Goal: Task Accomplishment & Management: Manage account settings

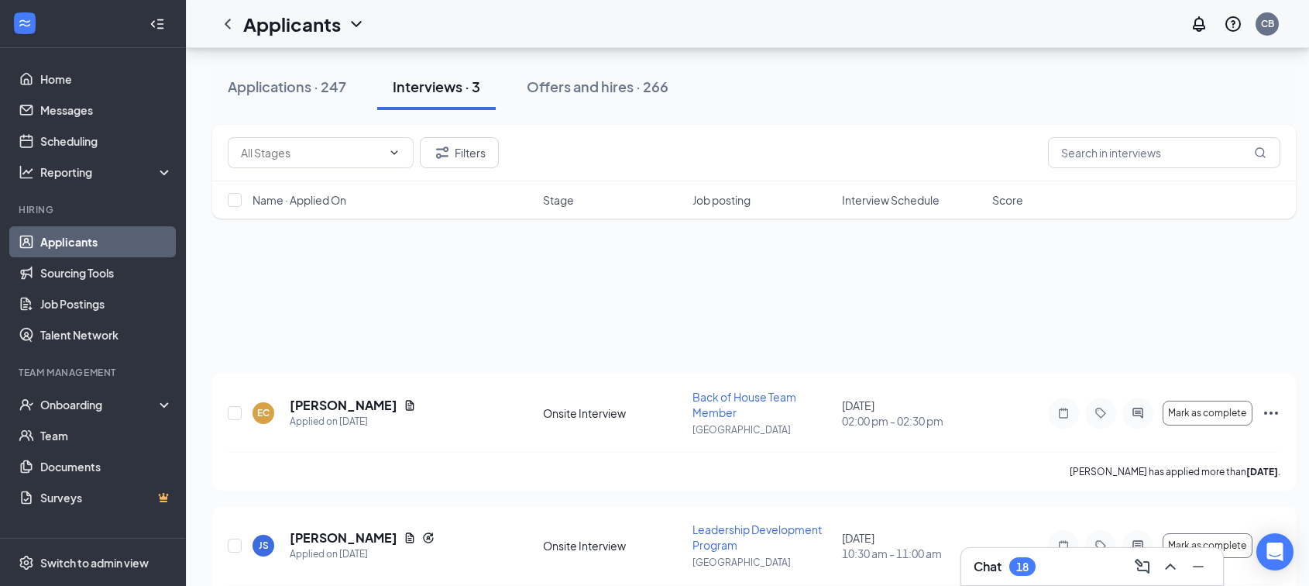
scroll to position [175, 0]
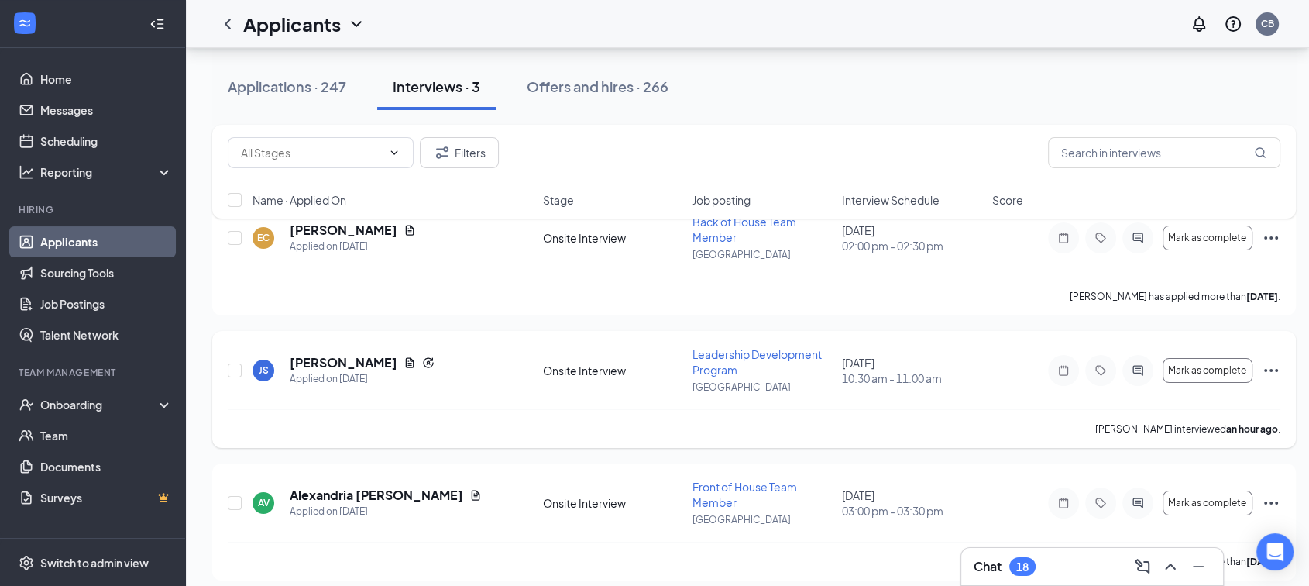
click at [1281, 370] on div "JS [PERSON_NAME] Applied on [DATE] Onsite Interview Leadership Development Prog…" at bounding box center [754, 389] width 1084 height 117
click at [1269, 370] on icon "Ellipses" at bounding box center [1271, 370] width 19 height 19
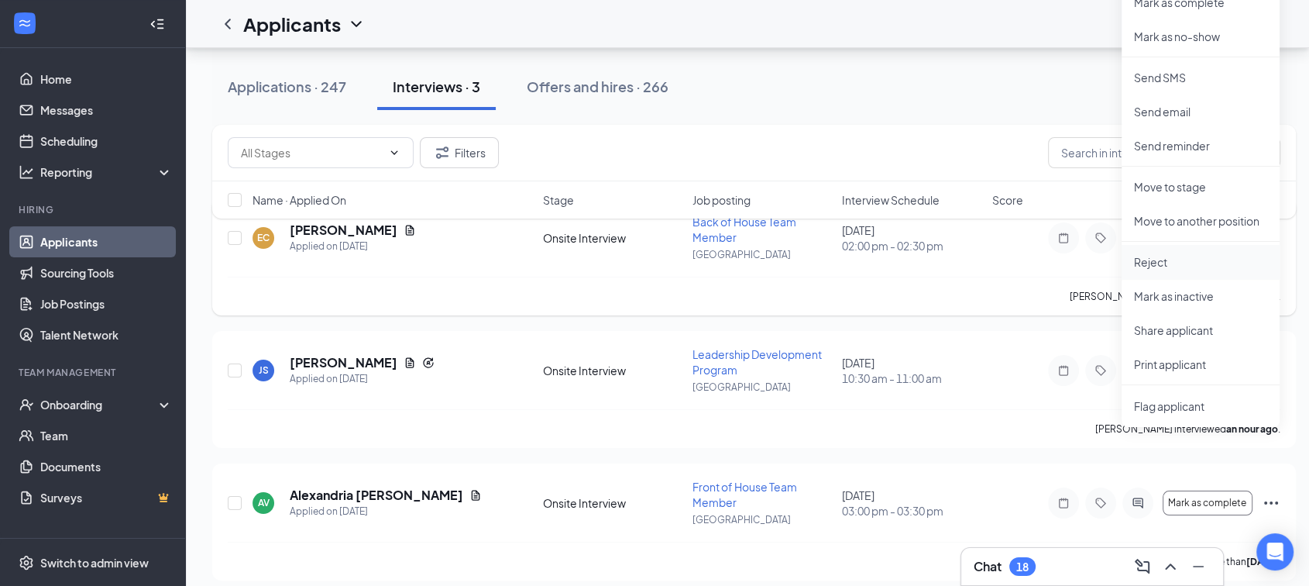
click at [1140, 266] on p "Reject" at bounding box center [1200, 261] width 133 height 15
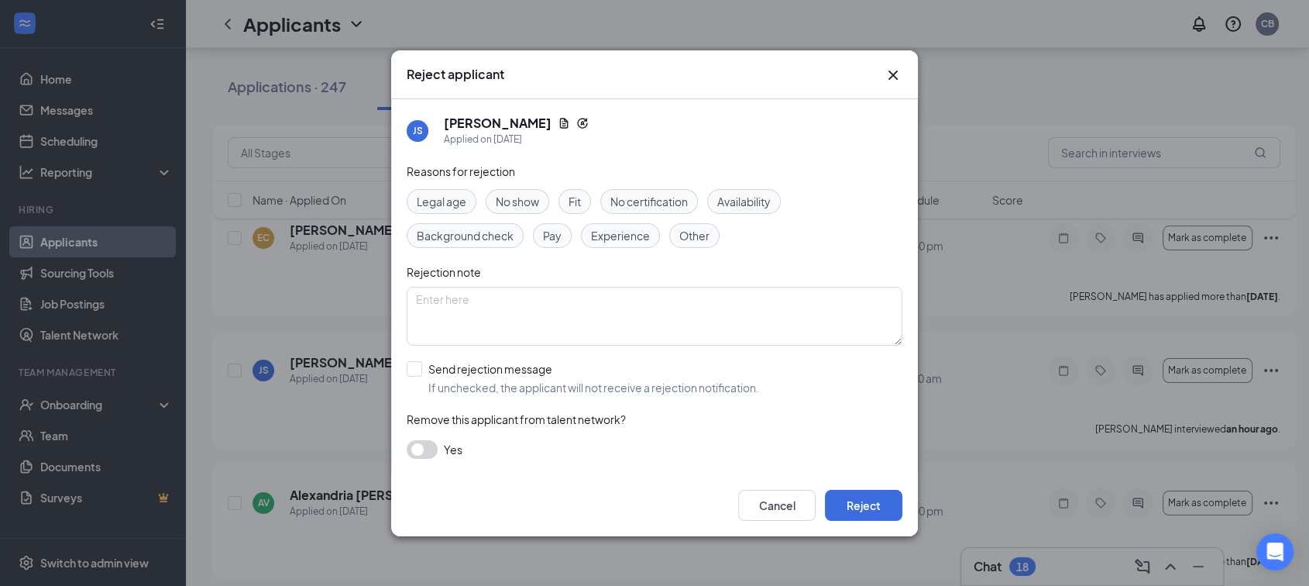
click at [571, 205] on span "Fit" at bounding box center [575, 201] width 12 height 17
click at [485, 364] on input "Send rejection message If unchecked, the applicant will not receive a rejection…" at bounding box center [583, 378] width 353 height 34
checkbox input "true"
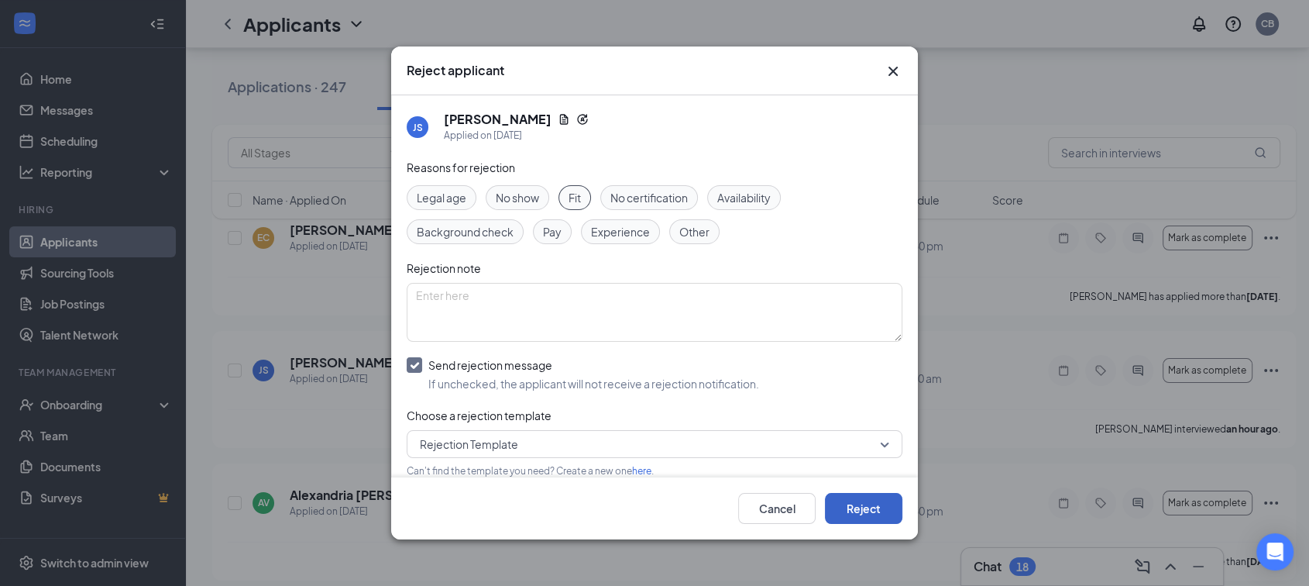
click at [884, 519] on button "Reject" at bounding box center [863, 508] width 77 height 31
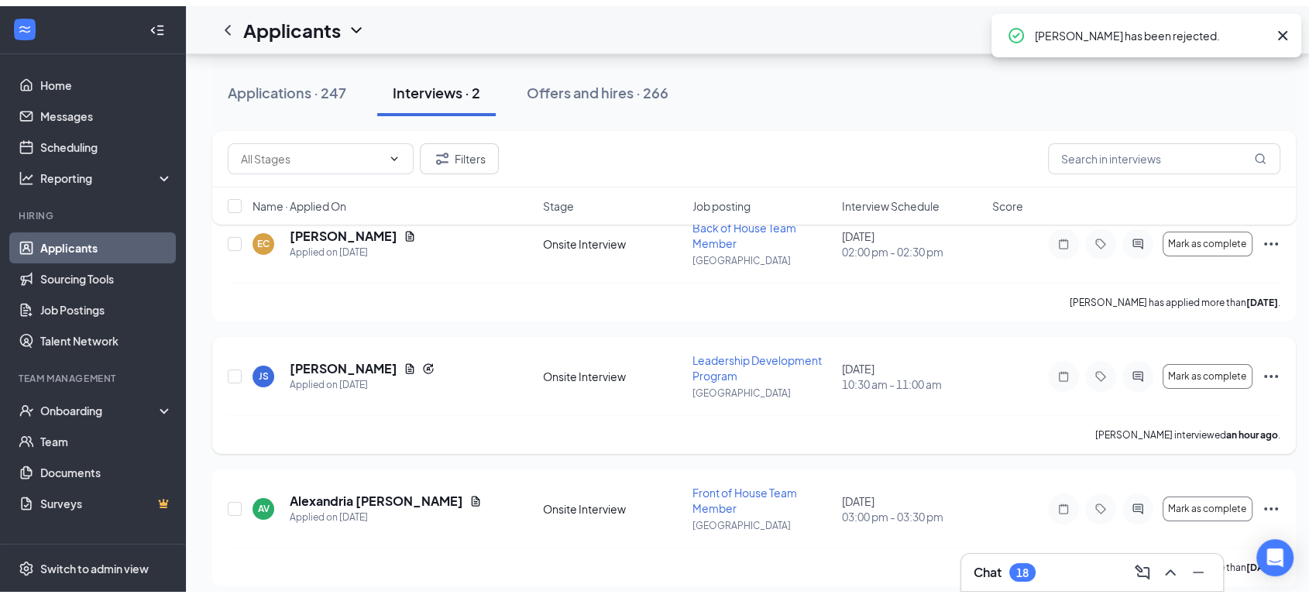
scroll to position [43, 0]
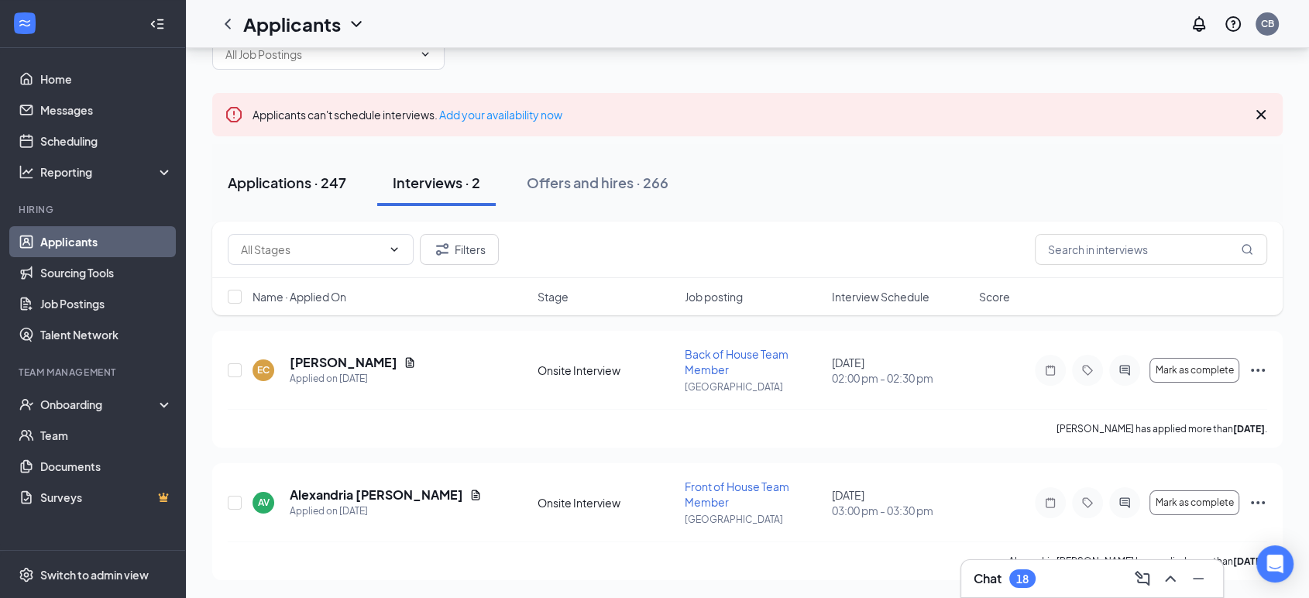
click at [280, 187] on div "Applications · 247" at bounding box center [287, 182] width 119 height 19
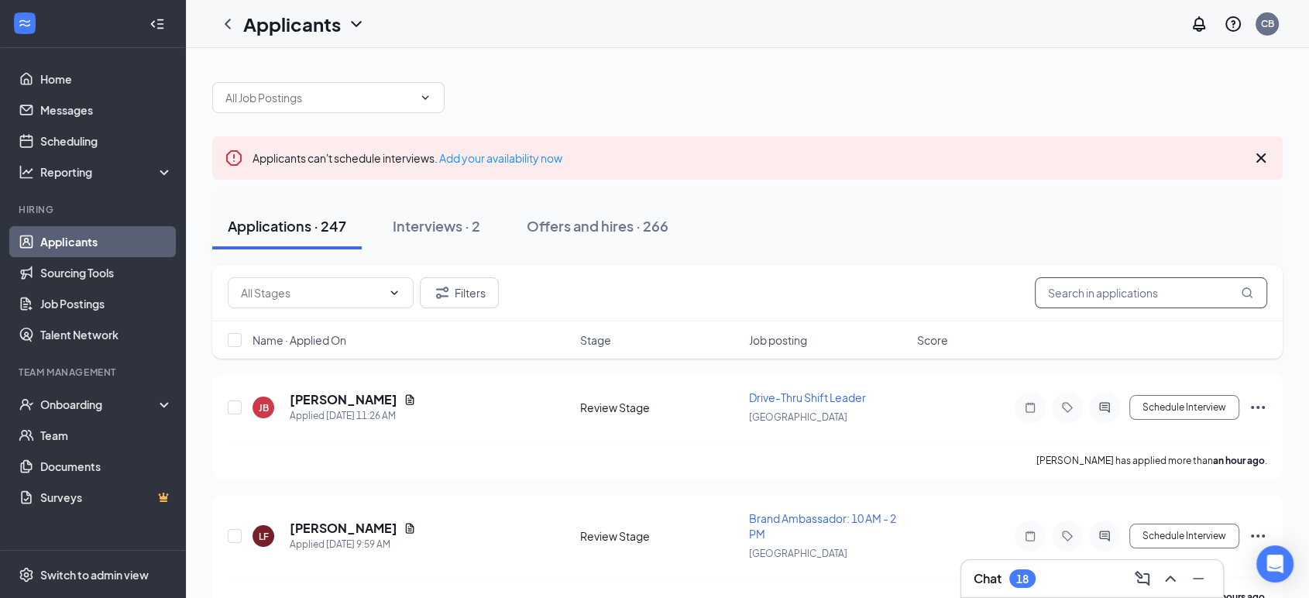
click at [1059, 302] on input "text" at bounding box center [1151, 292] width 232 height 31
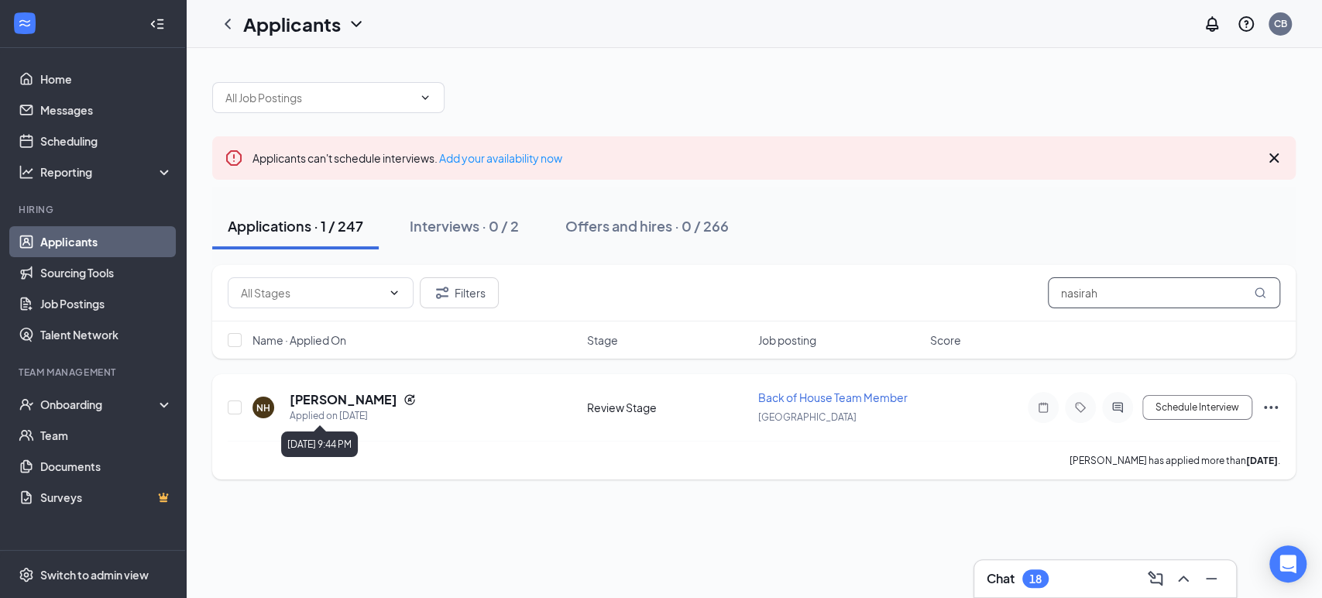
type input "nasirah"
click at [322, 408] on div "Applied on [DATE]" at bounding box center [353, 415] width 126 height 15
click at [320, 397] on h5 "[PERSON_NAME]" at bounding box center [344, 399] width 108 height 17
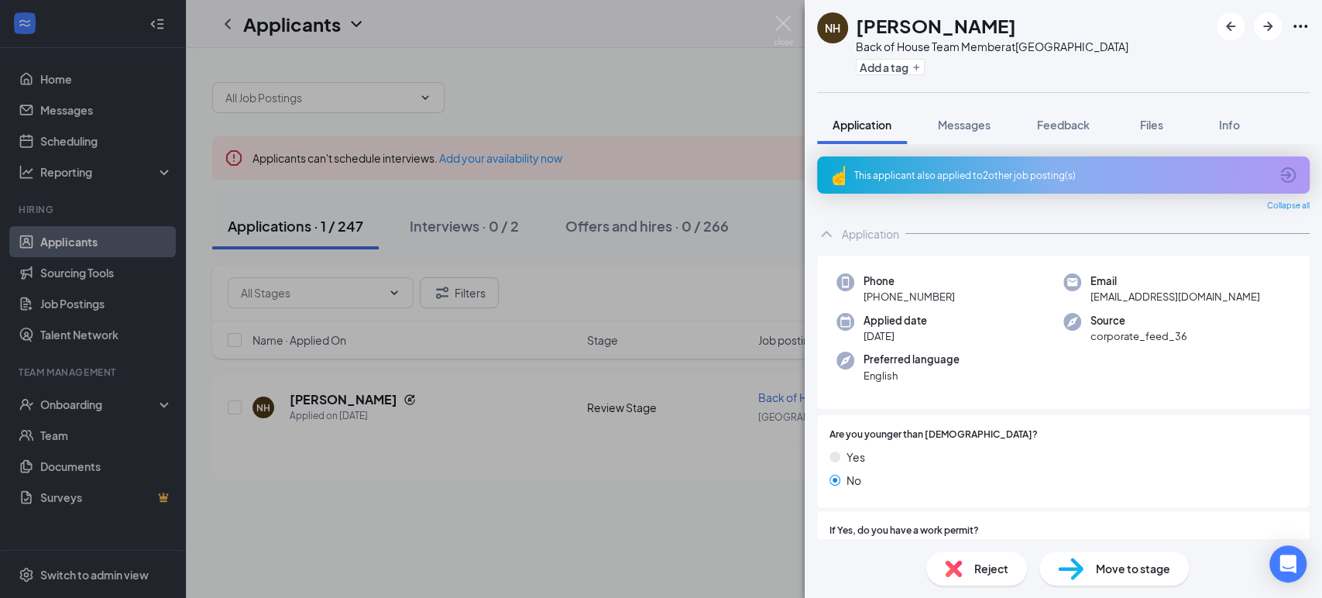
click at [977, 580] on div "Reject" at bounding box center [977, 569] width 101 height 34
click at [784, 31] on img at bounding box center [783, 30] width 19 height 30
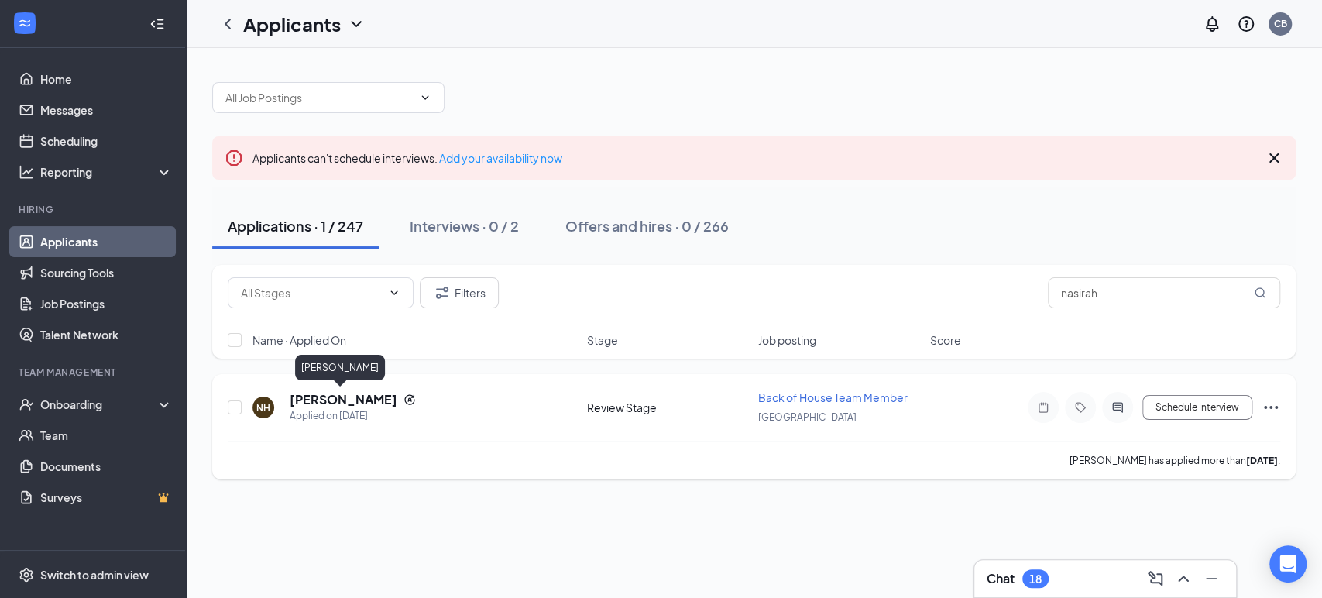
click at [339, 401] on h5 "[PERSON_NAME]" at bounding box center [344, 399] width 108 height 17
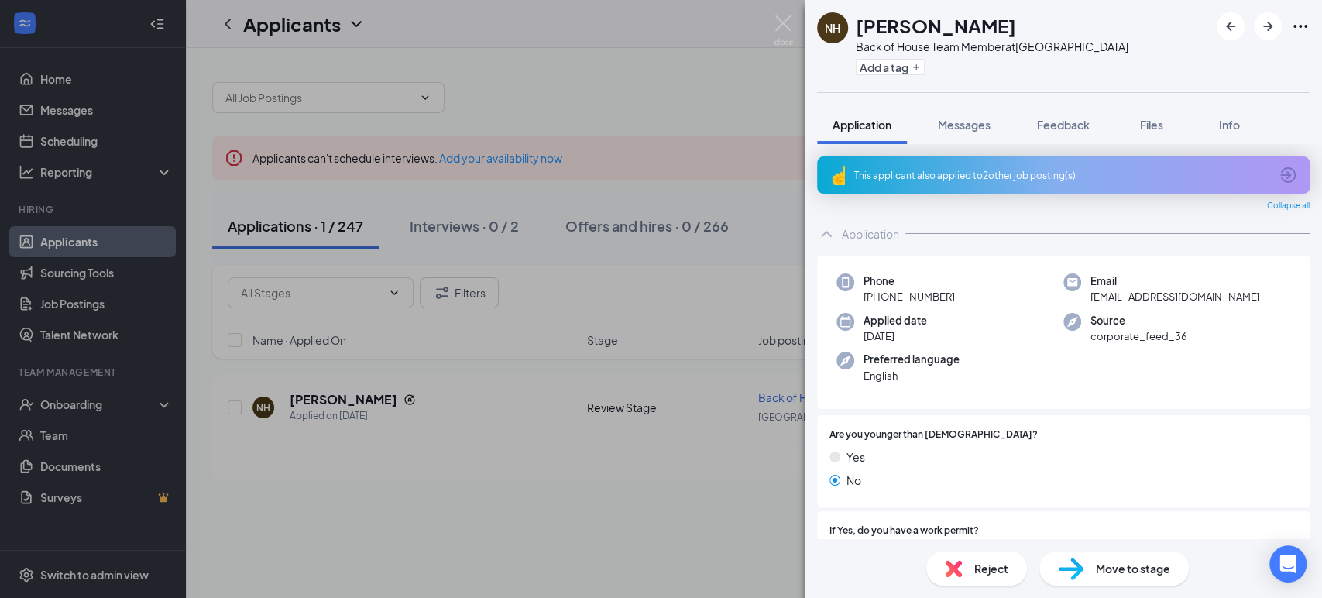
click at [975, 569] on span "Reject" at bounding box center [992, 568] width 34 height 17
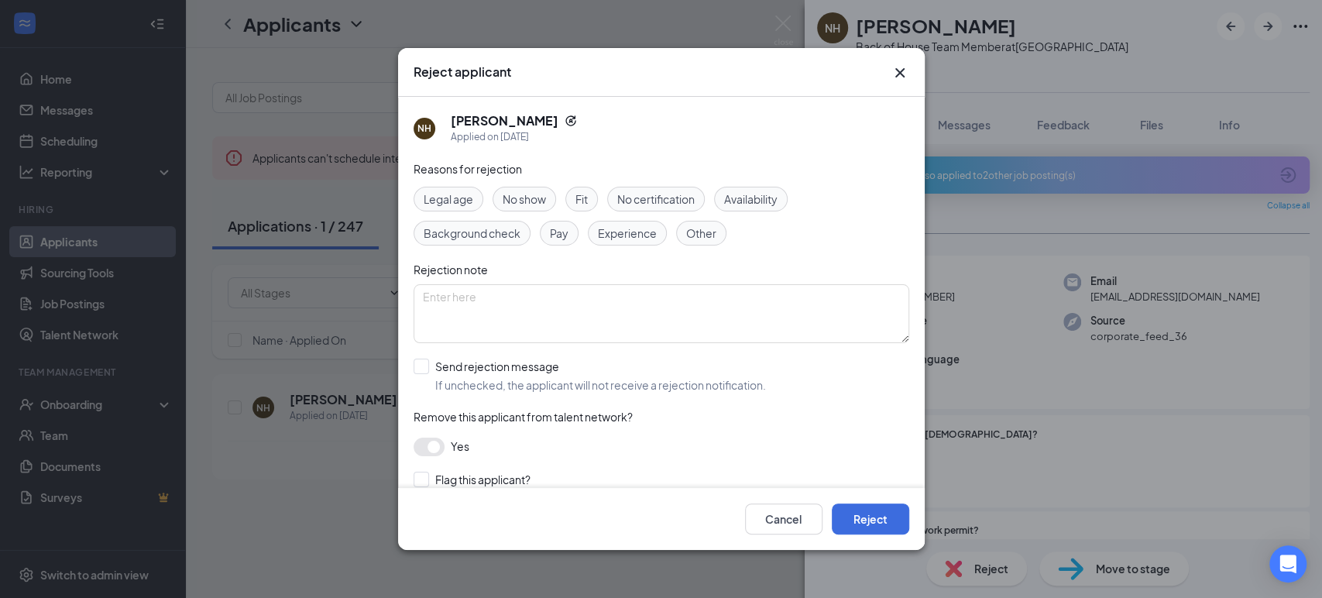
click at [591, 201] on div "Fit" at bounding box center [582, 199] width 33 height 25
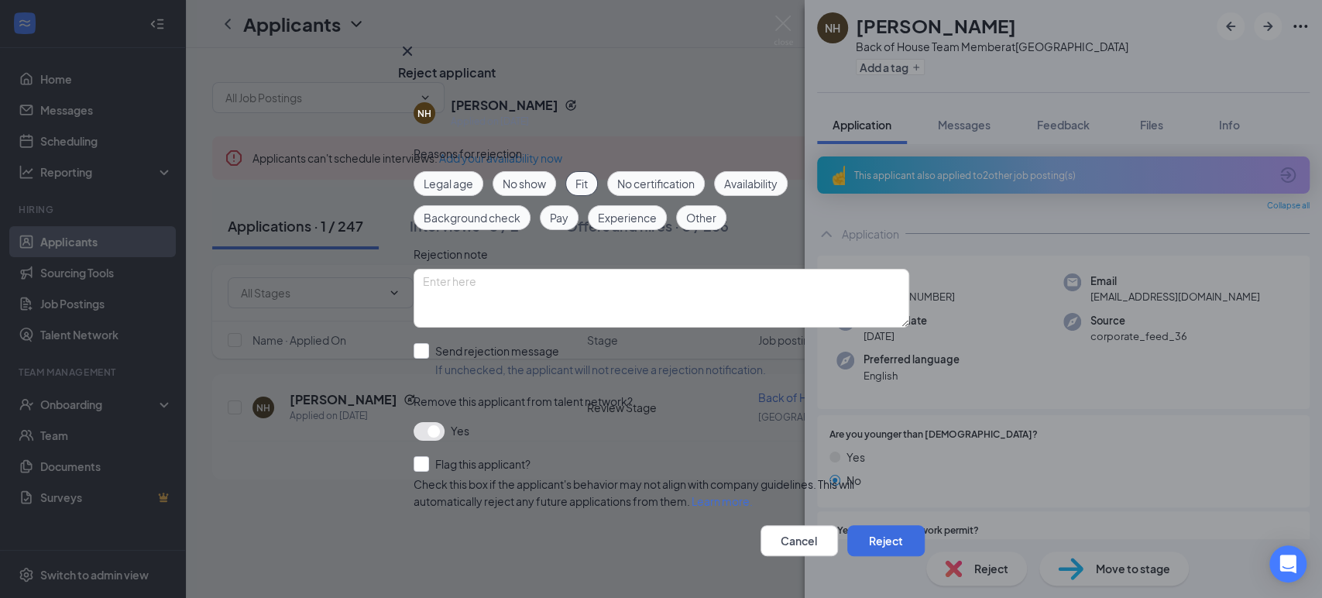
scroll to position [53, 0]
click at [418, 456] on input "Flag this applicant?" at bounding box center [472, 463] width 117 height 15
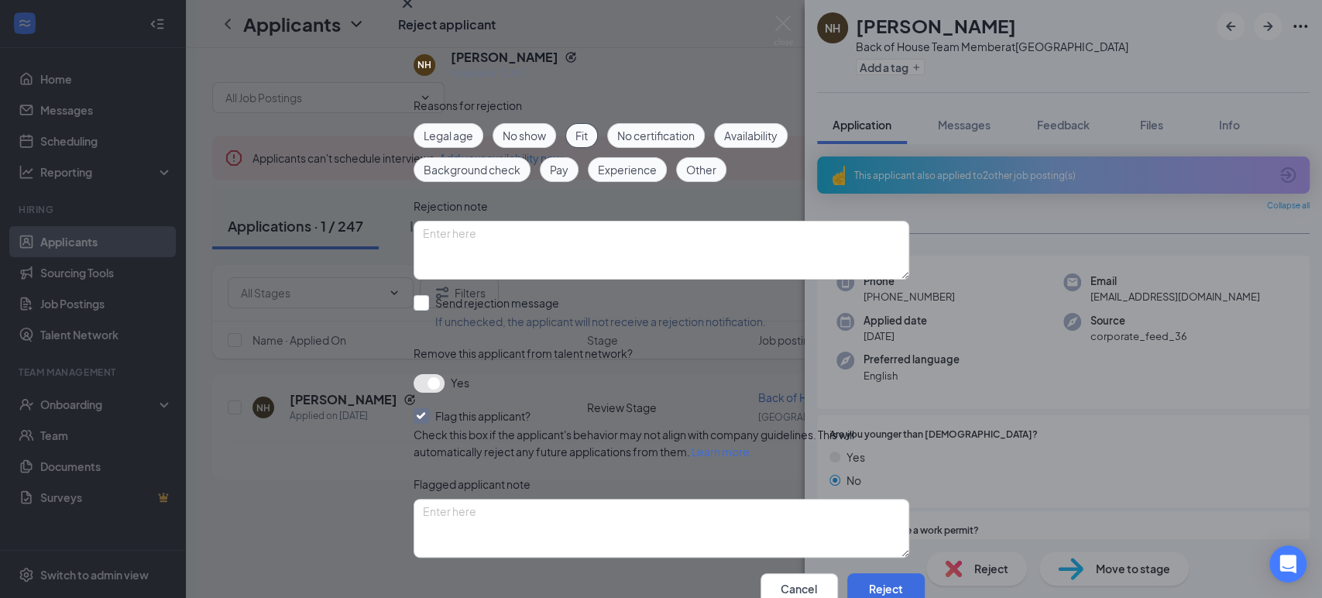
click at [418, 424] on input "Flag this applicant?" at bounding box center [472, 415] width 117 height 15
checkbox input "false"
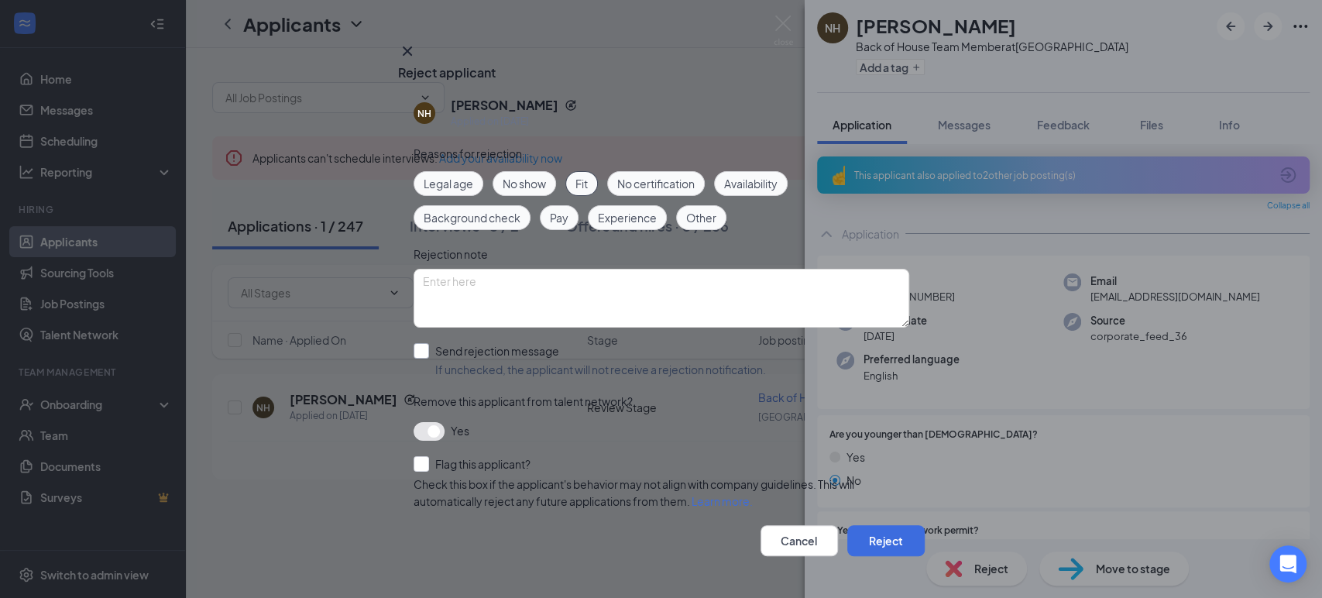
click at [421, 343] on input "Send rejection message If unchecked, the applicant will not receive a rejection…" at bounding box center [590, 360] width 353 height 34
checkbox input "true"
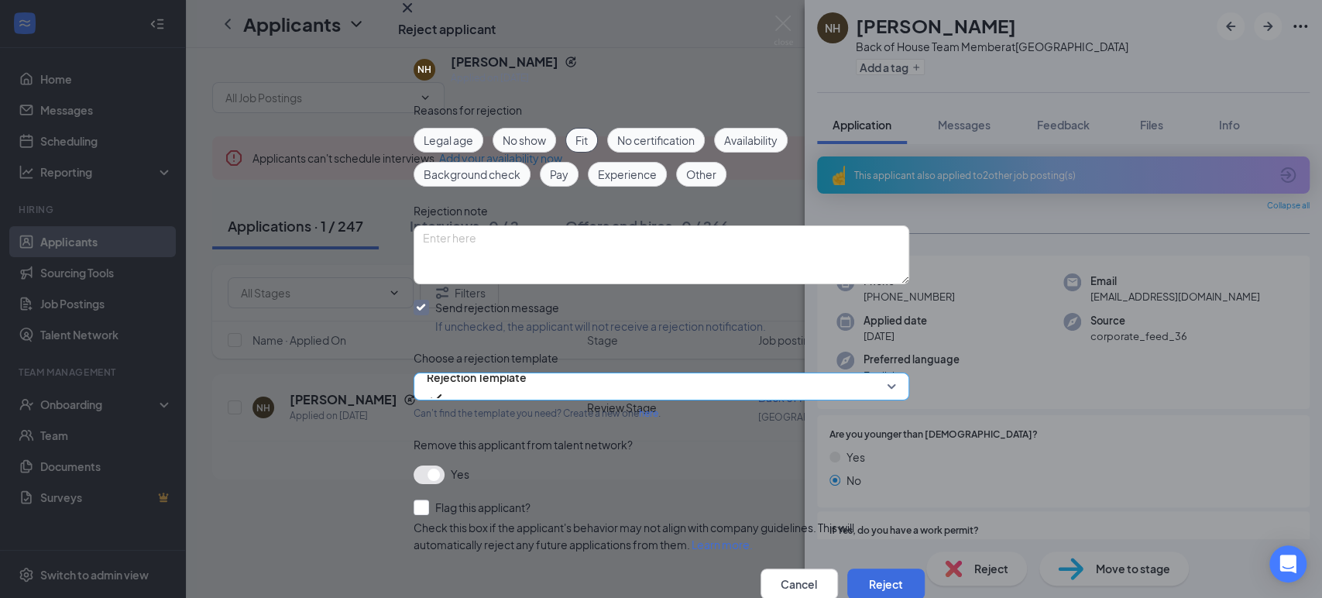
scroll to position [139, 0]
click at [434, 500] on input "Flag this applicant?" at bounding box center [472, 507] width 117 height 15
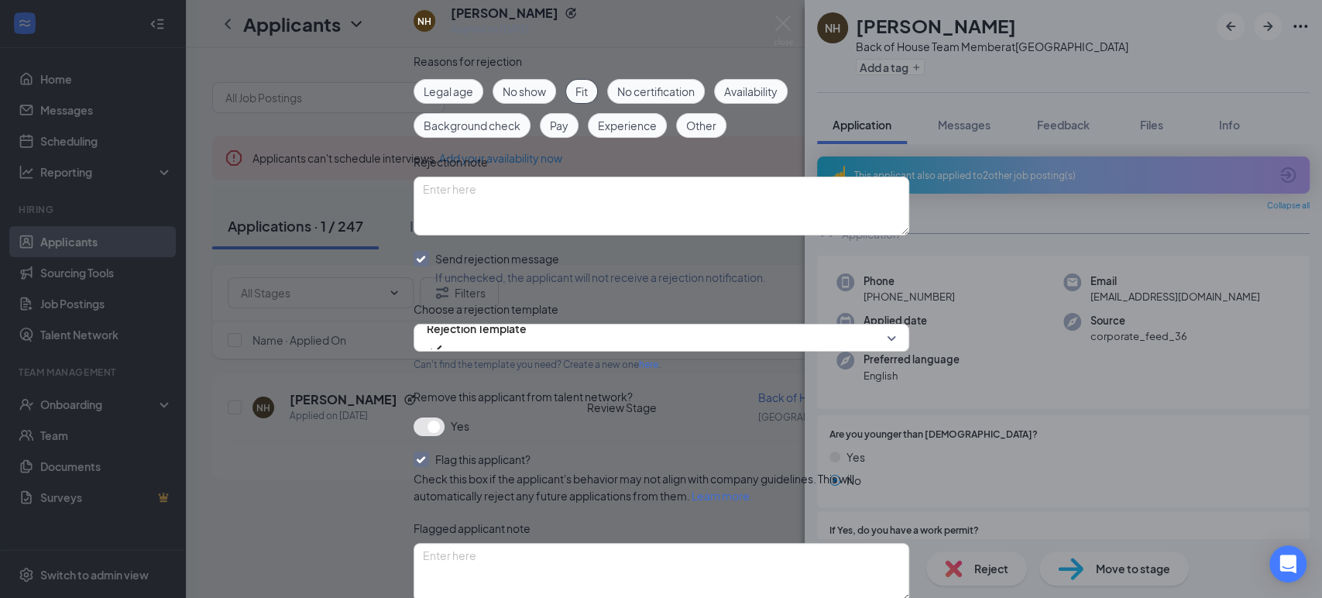
scroll to position [235, 0]
click at [426, 452] on input "Flag this applicant?" at bounding box center [472, 459] width 117 height 15
checkbox input "false"
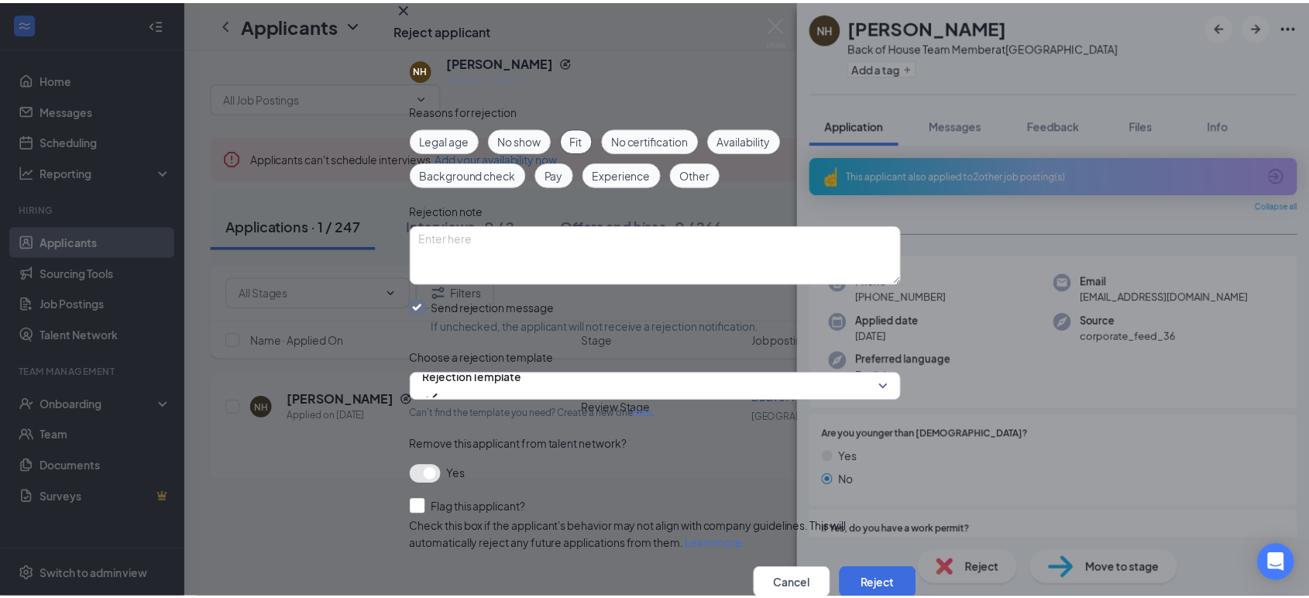
scroll to position [139, 0]
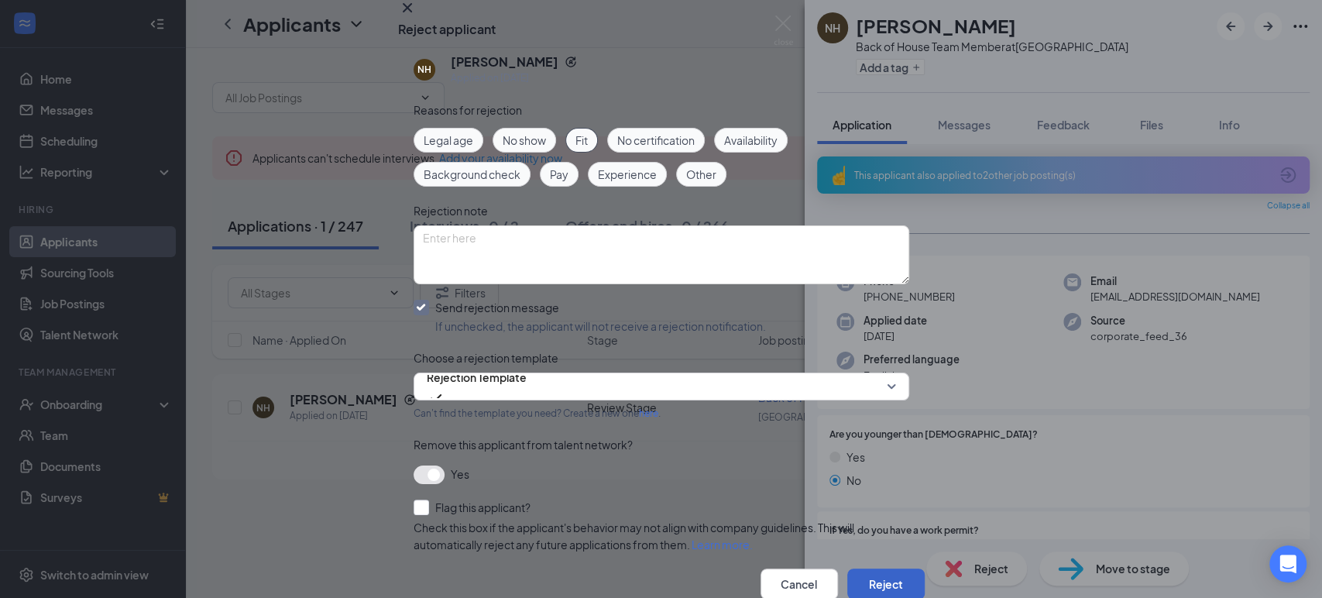
click at [866, 569] on button "Reject" at bounding box center [886, 584] width 77 height 31
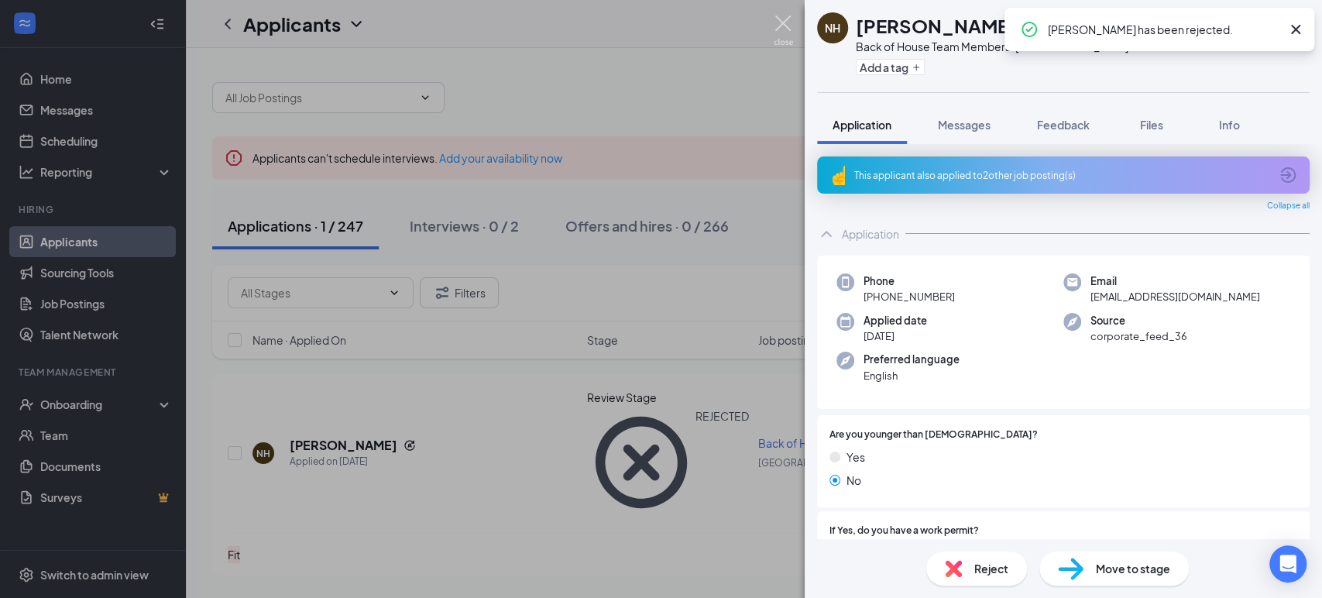
click at [785, 25] on img at bounding box center [783, 30] width 19 height 30
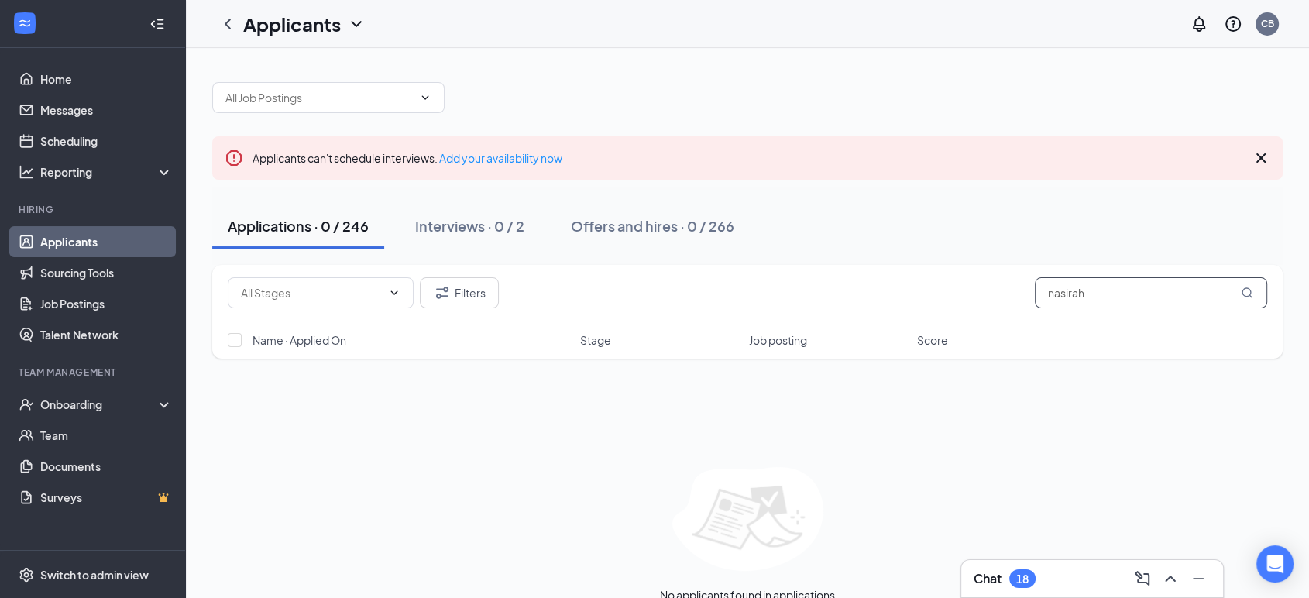
drag, startPoint x: 1133, startPoint y: 295, endPoint x: 849, endPoint y: 299, distance: 283.6
click at [849, 299] on div "Filters nasirah" at bounding box center [748, 292] width 1040 height 31
